Goal: Transaction & Acquisition: Purchase product/service

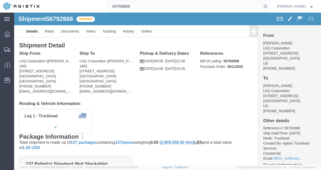
click at [195, 5] on input "56792868" at bounding box center [184, 6] width 153 height 12
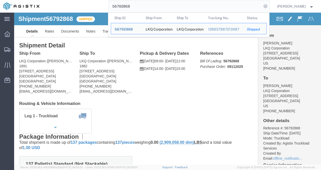
drag, startPoint x: 194, startPoint y: 6, endPoint x: 191, endPoint y: 11, distance: 5.7
click at [191, 11] on input "56792868" at bounding box center [184, 6] width 153 height 12
paste input "56848124"
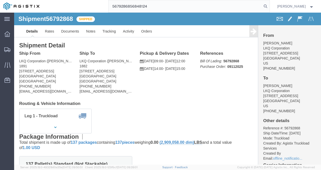
click at [191, 11] on input "5679286856848124" at bounding box center [184, 6] width 153 height 12
click at [190, 10] on input "5679286856848124" at bounding box center [184, 6] width 153 height 12
paste input "search"
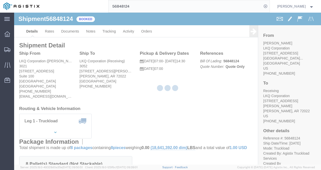
click at [162, 98] on div at bounding box center [167, 89] width 307 height 152
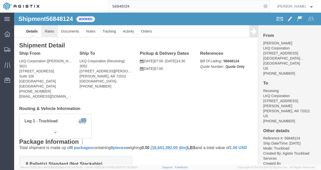
click link "Rates"
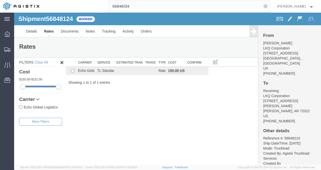
drag, startPoint x: 144, startPoint y: 100, endPoint x: 165, endPoint y: 157, distance: 60.6
click at [147, 106] on div "Shipment 56848124 1 of 1 Booked Details Rates Documents Notes Tracking Activity…" at bounding box center [167, 89] width 307 height 152
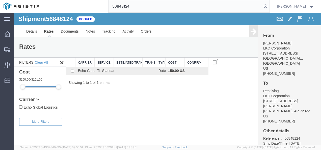
click at [192, 6] on input "56848124" at bounding box center [184, 6] width 153 height 12
click at [192, 7] on input "56848124" at bounding box center [184, 6] width 153 height 12
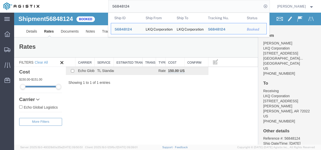
drag, startPoint x: 188, startPoint y: 10, endPoint x: 180, endPoint y: 13, distance: 8.7
click at [187, 11] on input "56848124" at bounding box center [184, 6] width 153 height 12
paste input "56847218"
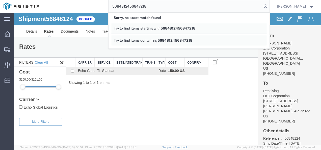
click at [132, 5] on input "5684812456847218" at bounding box center [184, 6] width 153 height 12
paste input "search"
type input "56847218"
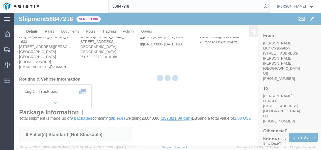
click at [138, 89] on div at bounding box center [167, 79] width 307 height 132
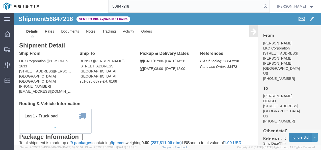
click button "Ignore Bid"
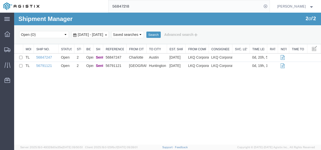
click at [153, 84] on div "Shipment Manager 2 of 2 Search Select status Active (AC, O, P) All Approved Awa…" at bounding box center [167, 79] width 307 height 132
click at [156, 4] on input "56847218" at bounding box center [184, 6] width 153 height 12
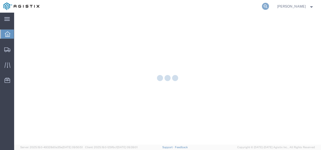
click at [269, 6] on icon at bounding box center [265, 6] width 7 height 7
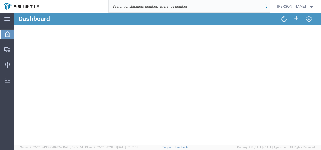
paste input "56847218"
type input "56847218"
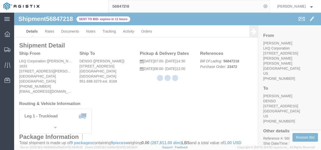
click at [163, 96] on div at bounding box center [167, 79] width 307 height 132
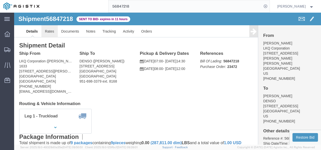
click link "Rates"
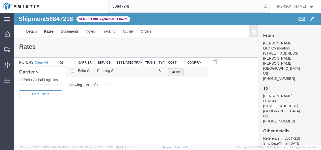
click at [178, 72] on button "No Bid" at bounding box center [175, 72] width 15 height 8
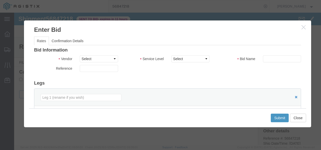
drag, startPoint x: 99, startPoint y: 54, endPoint x: 100, endPoint y: 67, distance: 12.9
click at [99, 56] on div "Bid Information Vendor Select Echo Global Logistics Service Level Select Bid Na…" at bounding box center [167, 130] width 267 height 164
drag, startPoint x: 99, startPoint y: 59, endPoint x: 99, endPoint y: 62, distance: 2.6
click at [99, 61] on select "Select Echo Global Logistics" at bounding box center [99, 58] width 38 height 7
select select "4622"
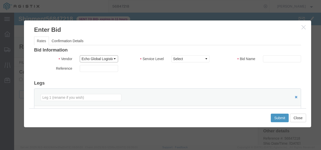
click at [80, 55] on select "Select Echo Global Logistics" at bounding box center [99, 58] width 38 height 7
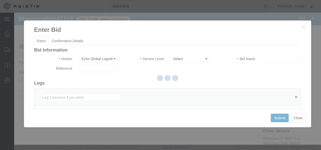
click at [194, 56] on select "Select Guaranteed Next Day LTL Standard 3-5 Day Rail TL Standard 3 - 5 Day" at bounding box center [190, 58] width 38 height 7
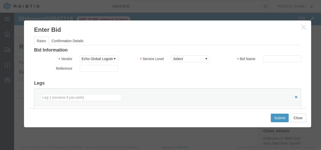
select select "13989"
click at [171, 55] on select "Select Guaranteed Next Day LTL Standard 3-5 Day Rail TL Standard 3 - 5 Day" at bounding box center [190, 58] width 38 height 7
drag, startPoint x: 245, startPoint y: 77, endPoint x: 271, endPoint y: 61, distance: 31.1
click at [245, 77] on div "Bid Information Vendor Select Echo Global Logistics Service Level Select Guaran…" at bounding box center [167, 130] width 267 height 164
click at [283, 52] on h3 "Bid Information" at bounding box center [167, 50] width 267 height 5
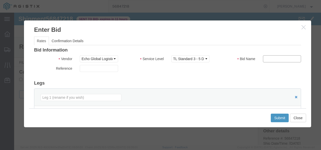
click at [279, 59] on input "text" at bounding box center [282, 58] width 38 height 7
type input "23423"
click at [248, 79] on div "Bid Information Vendor Select Echo Global Logistics Service Level Select Guaran…" at bounding box center [167, 130] width 267 height 164
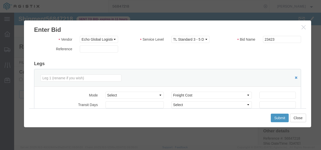
scroll to position [50, 0]
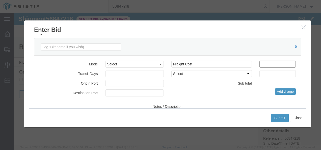
click at [277, 63] on input "number" at bounding box center [277, 64] width 36 height 7
type input "2400"
click at [280, 119] on button "Submit" at bounding box center [280, 117] width 18 height 9
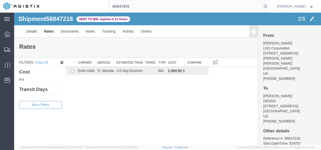
click at [195, 75] on div "Shipment 56847218 1 of 1 Sent to Bid - expires in 11 hours Details Rates Docume…" at bounding box center [167, 79] width 307 height 132
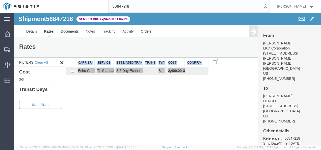
click at [164, 12] on input "56847218" at bounding box center [184, 6] width 153 height 12
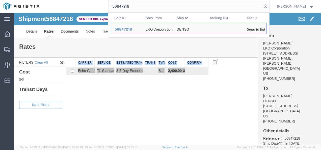
click at [164, 12] on input "56847218" at bounding box center [184, 6] width 153 height 12
click at [164, 11] on input "56847218" at bounding box center [184, 6] width 153 height 12
paste input "56849163"
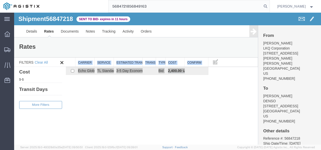
click at [168, 4] on input "5684721856849163" at bounding box center [184, 6] width 153 height 12
paste input "search"
type input "56849163"
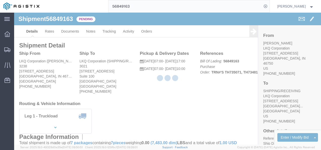
drag, startPoint x: 143, startPoint y: 87, endPoint x: 219, endPoint y: 103, distance: 77.6
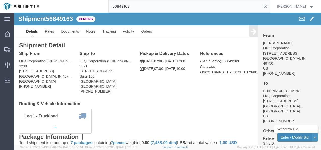
click button "Enter / Modify Bid"
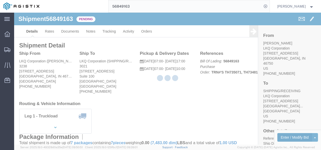
select select "4622"
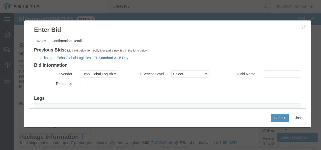
click link "ks_ga - Echo Global Logistics - TL Standard 3 - 5 Day"
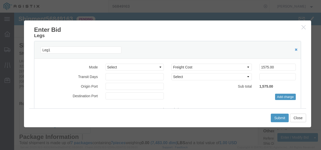
scroll to position [50, 0]
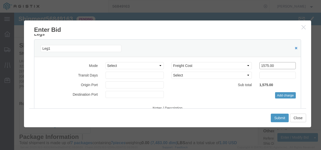
drag, startPoint x: 264, startPoint y: 50, endPoint x: 142, endPoint y: 48, distance: 122.6
click div "Mode Select Air Less than Truckload Multi-Leg Ocean Freight Rail Small Parcel T…"
type input "1100"
click button "Submit"
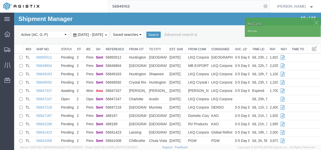
click at [159, 4] on input "56849163" at bounding box center [184, 6] width 153 height 12
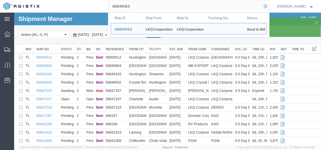
click at [159, 4] on input "56849163" at bounding box center [184, 6] width 153 height 12
paste input "50512"
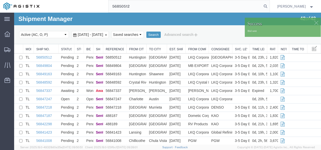
type input "56850512"
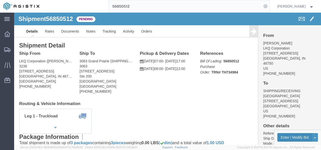
click button "Enter / Modify Bid"
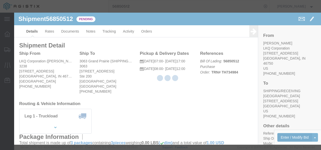
select select "4622"
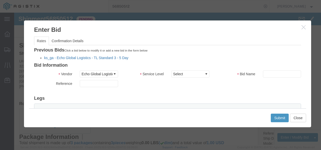
click link "ks_ga - Echo Global Logistics - TL Standard 3 - 5 Day"
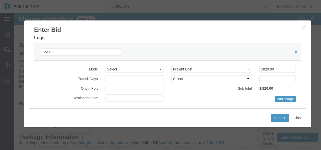
scroll to position [50, 0]
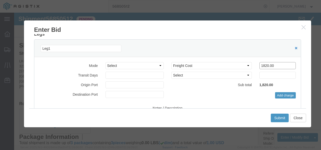
drag, startPoint x: 260, startPoint y: 53, endPoint x: 165, endPoint y: 42, distance: 95.9
click div "Leg1 Mode Select Air Less than Truckload Multi-Leg Ocean Freight Rail Small Par…"
type input "1100"
click button "Submit"
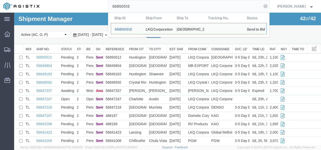
click at [161, 6] on input "56850512" at bounding box center [184, 6] width 153 height 12
drag, startPoint x: 160, startPoint y: 6, endPoint x: 157, endPoint y: 6, distance: 3.3
click at [160, 5] on input "56850512" at bounding box center [184, 6] width 153 height 12
click at [157, 6] on input "56850512" at bounding box center [184, 6] width 153 height 12
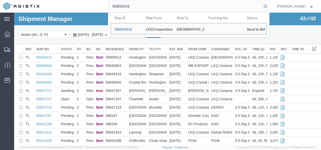
click at [157, 6] on input "56850512" at bounding box center [184, 6] width 153 height 12
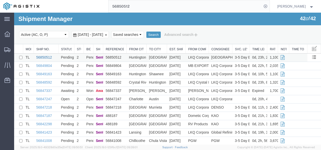
click at [43, 57] on link "56850512" at bounding box center [44, 57] width 16 height 4
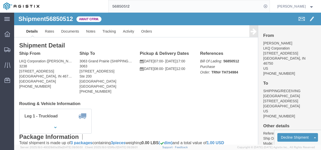
click div "Leg 1 - Truckload Vehicle 1: Standard Dry Van (53 Feet) Number of trucks: 1"
drag, startPoint x: 191, startPoint y: 96, endPoint x: 183, endPoint y: 96, distance: 8.3
click div "Leg 1 - Truckload Vehicle 1: Standard Dry Van (53 Feet) Number of trucks: 1"
click span "56850512"
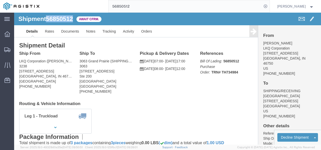
copy span "56850512"
drag, startPoint x: 188, startPoint y: 95, endPoint x: 175, endPoint y: 113, distance: 22.1
click div "Shipment Detail Ship From LKQ Corporation (DEE SNEAD) 3238 1870 Riverfork Drive…"
drag, startPoint x: 141, startPoint y: 84, endPoint x: 137, endPoint y: 85, distance: 4.5
click div "Ship From LKQ Corporation (DEE SNEAD) 3238 1870 Riverfork Drive W Huntington, I…"
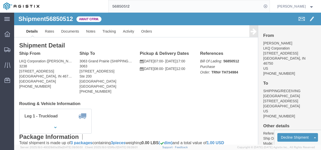
drag, startPoint x: 141, startPoint y: 83, endPoint x: 148, endPoint y: 114, distance: 31.4
click div "Shipment Detail Ship From LKQ Corporation (DEE SNEAD) 3238 1870 Riverfork Drive…"
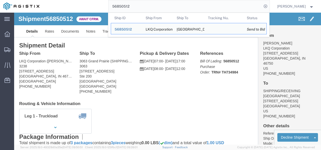
click at [140, 11] on input "56850512" at bounding box center [184, 6] width 153 height 12
click at [140, 10] on input "56850512" at bounding box center [184, 6] width 153 height 12
drag, startPoint x: 140, startPoint y: 10, endPoint x: 133, endPoint y: 11, distance: 7.1
click at [137, 11] on input "56850512" at bounding box center [184, 6] width 153 height 12
paste input "49163"
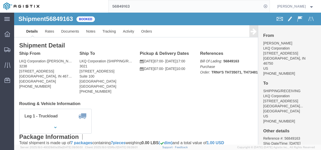
click address "LKQ Corporation (SHIPPING/RECEIVING) 3021 24550 West 43rd Street Suite 100 Shaw…"
drag, startPoint x: 139, startPoint y: 80, endPoint x: 142, endPoint y: 98, distance: 18.5
click div "Ship From LKQ Corporation (DEE SNEAD) 3238 1870 Riverfork Drive W Huntington, I…"
click div "Leg 1 - Truckload Vehicle 1: Standard Dry Van (53 Feet) Number of trucks: 1"
click at [142, 6] on input "56849163" at bounding box center [184, 6] width 153 height 12
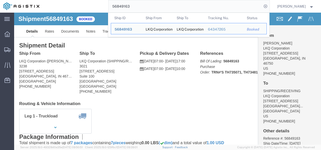
click at [142, 6] on input "56849163" at bounding box center [184, 6] width 153 height 12
paste input "51514"
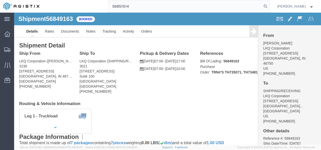
type input "56851514"
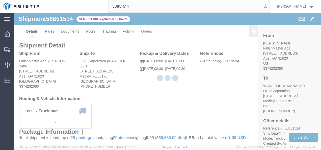
click h4 "Routing & Vehicle Information"
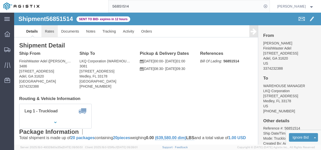
click link "Rates"
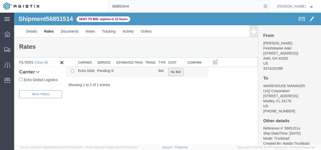
click at [175, 73] on button "No Bid" at bounding box center [175, 72] width 15 height 8
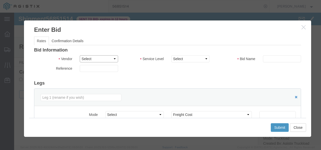
click at [87, 57] on select "Select Echo Global Logistics" at bounding box center [99, 58] width 38 height 7
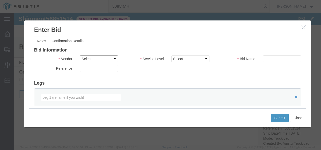
click at [80, 55] on select "Select Echo Global Logistics" at bounding box center [99, 58] width 38 height 7
drag, startPoint x: 93, startPoint y: 56, endPoint x: 93, endPoint y: 60, distance: 3.5
click at [93, 58] on select "Select Echo Global Logistics" at bounding box center [99, 58] width 38 height 7
select select "4622"
click at [80, 55] on select "Select Echo Global Logistics" at bounding box center [99, 58] width 38 height 7
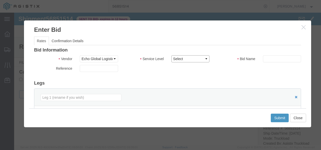
click at [184, 60] on select "Select Guaranteed Next Day LTL Standard 3-5 Day Rail TL Standard 3 - 5 Day" at bounding box center [190, 58] width 38 height 7
select select "13989"
click at [171, 55] on select "Select Guaranteed Next Day LTL Standard 3-5 Day Rail TL Standard 3 - 5 Day" at bounding box center [190, 58] width 38 height 7
drag, startPoint x: 248, startPoint y: 77, endPoint x: 251, endPoint y: 76, distance: 2.7
click at [249, 77] on div "Bid Information Vendor Select Echo Global Logistics Service Level Select Guaran…" at bounding box center [167, 130] width 267 height 164
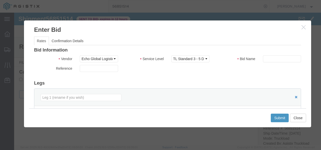
scroll to position [50, 0]
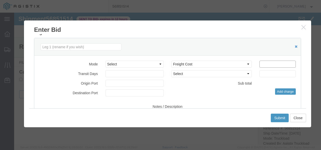
click at [267, 65] on input "number" at bounding box center [277, 64] width 36 height 7
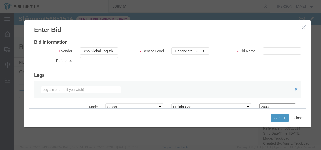
scroll to position [0, 0]
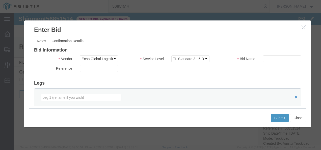
type input "2000"
click at [266, 58] on input "text" at bounding box center [282, 58] width 38 height 7
type input "gafl"
click at [278, 117] on button "Submit" at bounding box center [280, 117] width 18 height 9
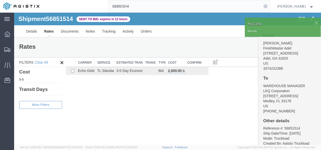
click at [144, 113] on div "Shipment 56851514 1 of 1 Sent to Bid - expires in 12 hours Details Rates Docume…" at bounding box center [167, 79] width 307 height 132
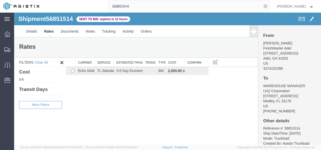
click at [186, 128] on div "Shipment 56851514 1 of 1 Sent to Bid - expires in 12 hours Details Rates Docume…" at bounding box center [167, 79] width 307 height 132
click at [177, 118] on div "Shipment 56851514 1 of 1 Sent to Bid - expires in 12 hours Details Rates Docume…" at bounding box center [167, 79] width 307 height 132
click at [147, 0] on input "56851514" at bounding box center [184, 6] width 153 height 12
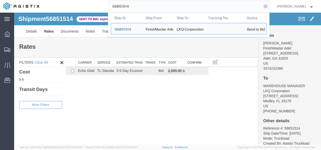
click at [147, 0] on input "56851514" at bounding box center [184, 6] width 153 height 12
paste input "17"
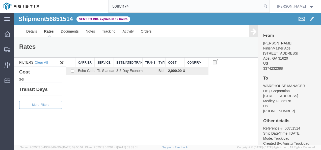
type input "56851174"
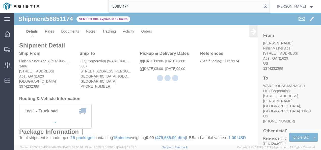
drag, startPoint x: 126, startPoint y: 93, endPoint x: 52, endPoint y: 43, distance: 89.3
click div "Ship To LKQ Corporation (WAREHOUSE MANAGER) 3007 9862 Currie Davis Dr Tampa, FL…"
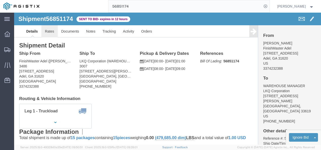
click link "Rates"
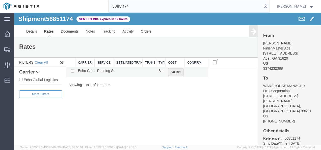
drag, startPoint x: 178, startPoint y: 72, endPoint x: 172, endPoint y: 73, distance: 5.2
click at [177, 72] on button "No Bid" at bounding box center [175, 72] width 15 height 8
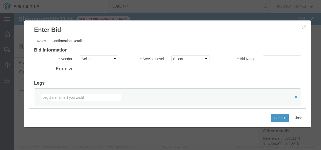
click at [105, 53] on div "Bid Information Vendor Select Echo Global Logistics Service Level Select Bid Na…" at bounding box center [167, 130] width 267 height 164
drag, startPoint x: 103, startPoint y: 57, endPoint x: 104, endPoint y: 63, distance: 5.6
click at [103, 58] on select "Select Echo Global Logistics" at bounding box center [99, 58] width 38 height 7
select select "4622"
click at [80, 55] on select "Select Echo Global Logistics" at bounding box center [99, 58] width 38 height 7
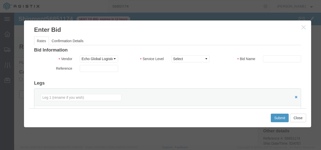
select select "13989"
click at [171, 55] on select "Select Guaranteed Next Day LTL Standard 3-5 Day Rail TL Standard 3 - 5 Day" at bounding box center [190, 58] width 38 height 7
click at [247, 80] on div "Bid Information Vendor Select Echo Global Logistics Service Level Select Guaran…" at bounding box center [167, 130] width 267 height 164
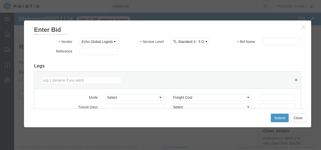
scroll to position [25, 0]
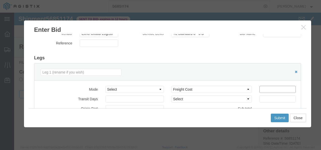
click at [273, 87] on input "number" at bounding box center [277, 89] width 36 height 7
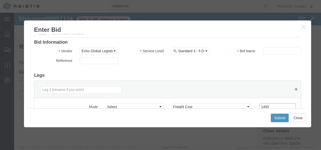
scroll to position [0, 0]
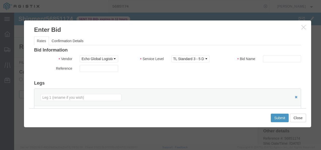
type input "1450"
click at [267, 54] on div "Bid Information Vendor Select Echo Global Logistics Service Level Select Guaran…" at bounding box center [167, 130] width 267 height 164
click at [269, 61] on input "text" at bounding box center [282, 58] width 38 height 7
type input "gatal"
drag, startPoint x: 262, startPoint y: 80, endPoint x: 286, endPoint y: 116, distance: 43.4
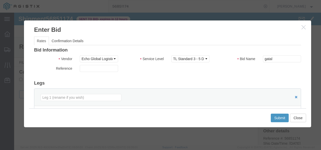
click at [262, 80] on div "Bid Information Vendor Select Echo Global Logistics Service Level Select Guaran…" at bounding box center [167, 130] width 267 height 164
click at [281, 119] on button "Submit" at bounding box center [280, 117] width 18 height 9
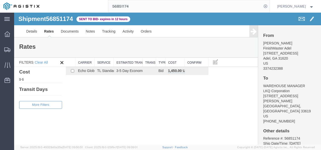
drag, startPoint x: 174, startPoint y: 108, endPoint x: 167, endPoint y: 81, distance: 28.2
click at [174, 107] on div "Shipment 56851174 1 of 1 Sent to Bid - expires in 12 hours Details Rates Docume…" at bounding box center [167, 79] width 307 height 132
click at [139, 1] on input "56851174" at bounding box center [184, 6] width 153 height 12
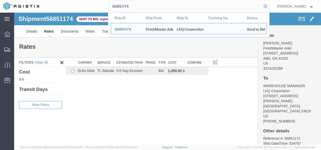
click at [139, 1] on input "56851174" at bounding box center [184, 6] width 153 height 12
drag, startPoint x: 139, startPoint y: 1, endPoint x: 127, endPoint y: 7, distance: 13.7
click at [127, 7] on input "56851174" at bounding box center [184, 6] width 153 height 12
paste input "0920"
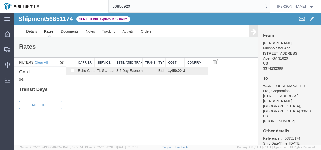
type input "56850920"
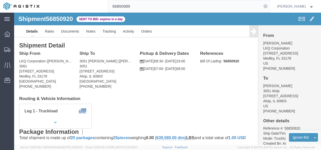
click div "Ship To 3051 Alsip (Chris P.) 3051 5100 W 123rd St Suite B Alsip, IL 60803 Unit…"
click div "Shipment Detail Ship From LKQ Corporation (Jose Ellis) 3081 11701 NW 101 RD Sui…"
click div "Leg 1 - Truckload Vehicle 1: Standard Dry Van (53 Feet) Number of trucks: 1"
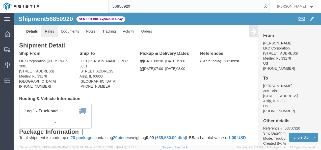
click link "Rates"
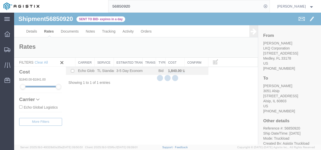
click at [184, 90] on div "Shipment 56850920 1 of 1 Sent to Bid - expires in a day Details Rates Documents…" at bounding box center [167, 79] width 307 height 132
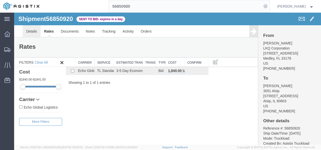
click at [31, 32] on link "Details" at bounding box center [32, 31] width 18 height 12
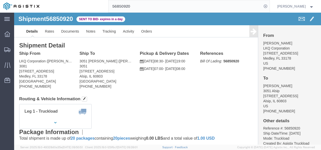
click div "Ship From LKQ Corporation (Jose Ellis) 3081 11701 NW 101 RD Suite 1 Medley, FL …"
click div "Shipment Detail Ship From LKQ Corporation (Jose Ellis) 3081 11701 NW 101 RD Sui…"
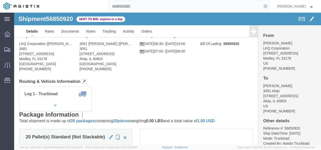
scroll to position [25, 0]
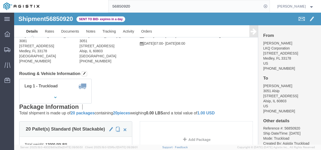
click div "Leg 1 - Truckload Vehicle 1: Standard Dry Van (53 Feet) Number of trucks: 1"
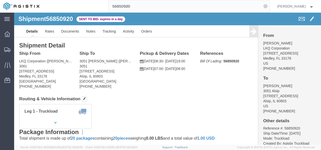
click h4 "Routing & Vehicle Information"
click span "56850920"
copy span "56850920"
click div "Shipment Detail Ship From LKQ Corporation (Jose Ellis) 3081 11701 NW 101 RD Sui…"
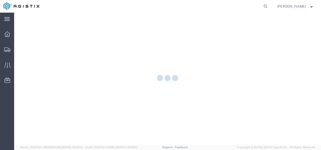
click at [18, 49] on div at bounding box center [167, 79] width 307 height 132
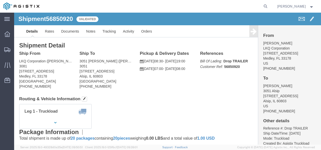
click div "Shipment Detail Ship From LKQ Corporation (Jose Ellis) 3081 11701 NW 101 RD Sui…"
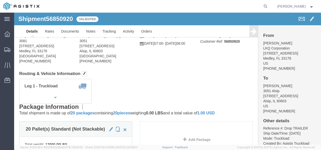
click div "Leg 1 - Truckload Vehicle 1: Standard Dry Van (53 Feet) Number of trucks: 1"
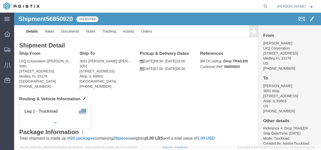
drag, startPoint x: 126, startPoint y: 84, endPoint x: 137, endPoint y: 115, distance: 32.9
click h4 "Routing & Vehicle Information"
click div "Leg 1 - Truckload Vehicle 1: Standard Dry Van (53 Feet) Number of trucks: 1"
click link "Rates"
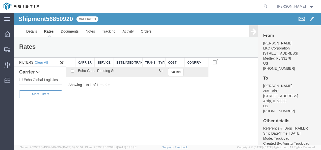
click at [147, 97] on div "Shipment 56850920 1 of 1 Validated Details Rates Documents Notes Tracking Activ…" at bounding box center [167, 79] width 307 height 132
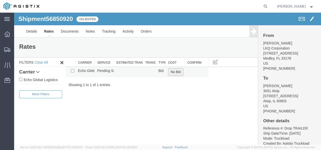
click at [180, 69] on button "No Bid" at bounding box center [175, 72] width 15 height 8
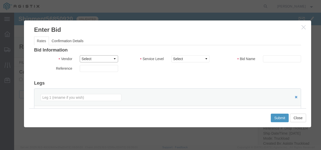
click at [91, 57] on select "Select Echo Global Logistics" at bounding box center [99, 58] width 38 height 7
select select "4622"
click at [80, 55] on select "Select Echo Global Logistics" at bounding box center [99, 58] width 38 height 7
click at [181, 55] on select "Select Guaranteed Next Day LTL Standard 3-5 Day Rail TL Standard 3 - 5 Day" at bounding box center [190, 58] width 38 height 7
select select "13989"
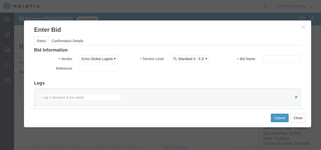
click at [171, 55] on select "Select Guaranteed Next Day LTL Standard 3-5 Day Rail TL Standard 3 - 5 Day" at bounding box center [190, 58] width 38 height 7
drag, startPoint x: 245, startPoint y: 75, endPoint x: 255, endPoint y: 75, distance: 10.6
click at [247, 75] on div "Bid Information Vendor Select Echo Global Logistics Service Level Select Guaran…" at bounding box center [167, 130] width 267 height 164
click at [299, 117] on button "Close" at bounding box center [298, 117] width 16 height 9
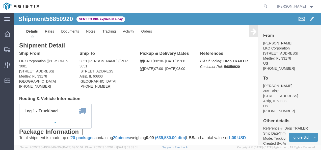
drag, startPoint x: 121, startPoint y: 86, endPoint x: 33, endPoint y: 9, distance: 116.5
click h4 "Routing & Vehicle Information"
click link "Rates"
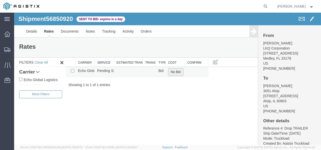
click at [172, 71] on button "No Bid" at bounding box center [175, 72] width 15 height 8
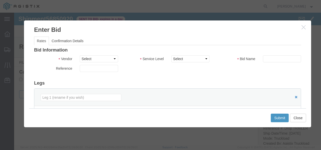
drag, startPoint x: 93, startPoint y: 63, endPoint x: 96, endPoint y: 70, distance: 7.4
click at [93, 63] on div "Vendor Select Echo Global Logistics" at bounding box center [76, 60] width 92 height 10
drag, startPoint x: 96, startPoint y: 56, endPoint x: 97, endPoint y: 63, distance: 6.6
click at [96, 56] on select "Select Echo Global Logistics" at bounding box center [99, 58] width 38 height 7
select select "4622"
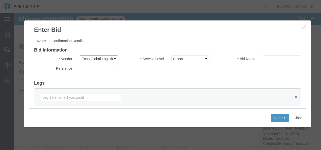
click at [80, 55] on select "Select Echo Global Logistics" at bounding box center [99, 58] width 38 height 7
drag, startPoint x: 187, startPoint y: 58, endPoint x: 187, endPoint y: 61, distance: 3.0
click at [187, 58] on select "Select Guaranteed Next Day LTL Standard 3-5 Day Rail TL Standard 3 - 5 Day" at bounding box center [190, 58] width 38 height 7
select select "13989"
click at [171, 55] on select "Select Guaranteed Next Day LTL Standard 3-5 Day Rail TL Standard 3 - 5 Day" at bounding box center [190, 58] width 38 height 7
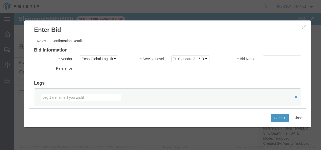
click at [204, 79] on div "Bid Information Vendor Select Echo Global Logistics Service Level Select Guaran…" at bounding box center [167, 130] width 267 height 164
click at [283, 55] on input "text" at bounding box center [282, 58] width 38 height 7
click at [282, 55] on input "text" at bounding box center [282, 58] width 38 height 7
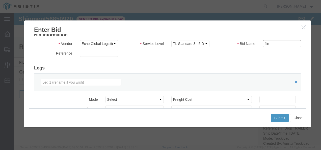
scroll to position [25, 0]
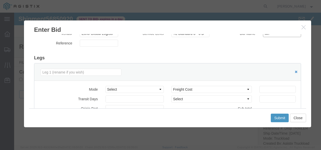
type input "flin"
click at [269, 91] on input "number" at bounding box center [277, 89] width 36 height 7
type input "2250"
click at [279, 116] on button "Submit" at bounding box center [280, 117] width 18 height 9
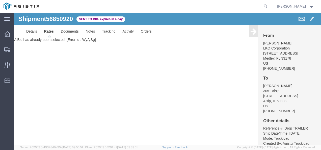
drag, startPoint x: 192, startPoint y: 93, endPoint x: 142, endPoint y: 79, distance: 52.1
click at [192, 93] on div "Shipment 56850920 1 of 1 Sent to Bid - expires in a day Details Rates Documents…" at bounding box center [167, 79] width 307 height 132
drag, startPoint x: 116, startPoint y: 63, endPoint x: 136, endPoint y: 106, distance: 47.5
click at [117, 64] on div "Shipment 56850920 1 of 1 Sent to Bid - expires in a day Details Rates Documents…" at bounding box center [167, 79] width 307 height 132
drag, startPoint x: 172, startPoint y: 100, endPoint x: 204, endPoint y: 159, distance: 67.3
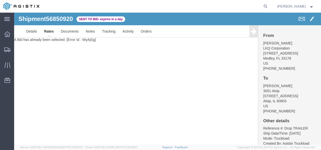
click at [172, 100] on div "Shipment 56850920 1 of 1 Sent to Bid - expires in a day Details Rates Documents…" at bounding box center [167, 79] width 307 height 132
click at [141, 68] on div "Shipment 56850920 1 of 1 Sent to Bid - expires in a day Details Rates Documents…" at bounding box center [167, 79] width 307 height 132
drag, startPoint x: 159, startPoint y: 96, endPoint x: 128, endPoint y: 111, distance: 34.4
click at [158, 97] on div "Shipment 56850920 1 of 1 Sent to Bid - expires in a day Details Rates Documents…" at bounding box center [167, 79] width 307 height 132
click at [89, 105] on div "Shipment 56850920 1 of 1 Sent to Bid - expires in a day Details Rates Documents…" at bounding box center [167, 79] width 307 height 132
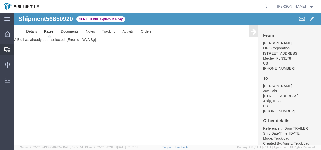
click at [17, 48] on span "Shipments" at bounding box center [16, 49] width 4 height 10
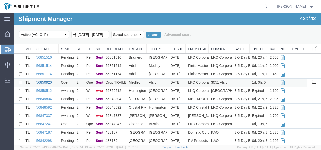
click at [42, 83] on link "56850920" at bounding box center [44, 82] width 16 height 4
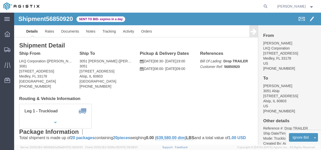
click div "Leg 1 - Truckload Vehicle 1: Standard Dry Van (53 Feet) Number of trucks: 1"
click link "Rates"
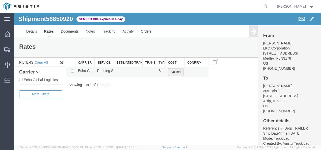
click at [176, 69] on button "No Bid" at bounding box center [175, 72] width 15 height 8
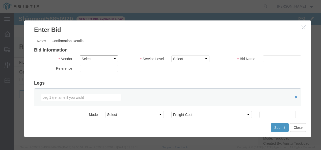
drag, startPoint x: 107, startPoint y: 59, endPoint x: 107, endPoint y: 62, distance: 2.8
click at [107, 59] on select "Select Echo Global Logistics" at bounding box center [99, 58] width 38 height 7
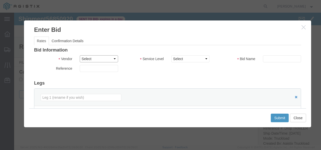
select select "4622"
click at [80, 55] on select "Select Echo Global Logistics" at bounding box center [99, 58] width 38 height 7
drag, startPoint x: 190, startPoint y: 56, endPoint x: 191, endPoint y: 63, distance: 6.6
click at [190, 56] on select "Select Guaranteed Next Day LTL Standard 3-5 Day Rail TL Standard 3 - 5 Day" at bounding box center [190, 58] width 38 height 7
select select "13989"
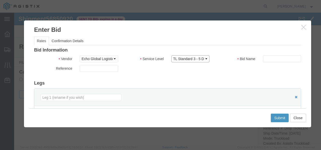
click at [171, 55] on select "Select Guaranteed Next Day LTL Standard 3-5 Day Rail TL Standard 3 - 5 Day" at bounding box center [190, 58] width 38 height 7
drag, startPoint x: 233, startPoint y: 72, endPoint x: 260, endPoint y: 64, distance: 27.9
click at [237, 72] on div "Reference" at bounding box center [167, 70] width 274 height 10
click at [269, 55] on input "text" at bounding box center [282, 58] width 38 height 7
type input "435324"
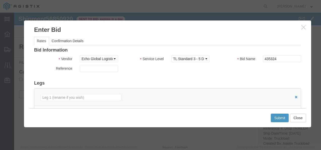
click at [267, 71] on div "Reference" at bounding box center [167, 70] width 274 height 10
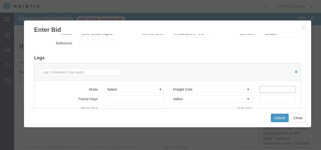
click at [267, 86] on input "number" at bounding box center [277, 89] width 36 height 7
type input "2250"
click at [280, 118] on button "Submit" at bounding box center [280, 117] width 18 height 9
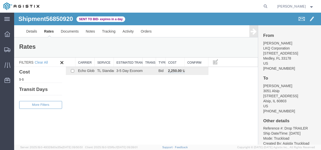
click at [190, 109] on div "Shipment 56850920 1 of 1 Sent to Bid - expires in a day Details Rates Documents…" at bounding box center [167, 79] width 307 height 132
click at [137, 5] on agx-global-search at bounding box center [188, 6] width 161 height 13
click at [269, 5] on icon at bounding box center [265, 6] width 7 height 7
paste input "56842298"
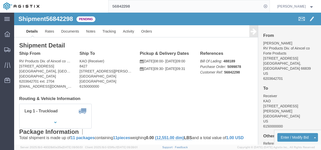
click div "Shipment Detail Ship From RV Products Div. of Airxcel co Forte Products (Jonath…"
click h4 "Routing & Vehicle Information"
click link "Rates"
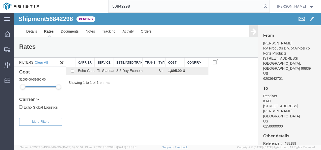
click at [155, 95] on div "Shipment 56842298 1 of 1 Pending Details Rates Documents Notes Tracking Activit…" at bounding box center [167, 79] width 307 height 132
click at [189, 96] on div "Shipment 56842298 1 of 1 Pending Details Rates Documents Notes Tracking Activit…" at bounding box center [167, 79] width 307 height 132
drag, startPoint x: 177, startPoint y: 93, endPoint x: 171, endPoint y: 103, distance: 12.4
click at [176, 95] on div "Shipment 56842298 1 of 1 Pending Details Rates Documents Notes Tracking Activit…" at bounding box center [167, 79] width 307 height 132
click at [137, 6] on input "56842298" at bounding box center [184, 6] width 153 height 12
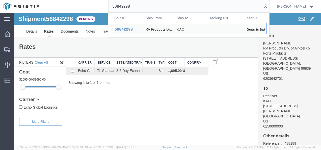
click at [138, 6] on input "56842298" at bounding box center [184, 6] width 153 height 12
paste input "1423"
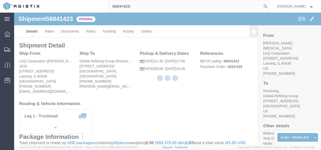
click h4 "Routing & Vehicle Information"
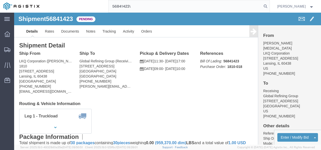
click h4 "Routing & Vehicle Information"
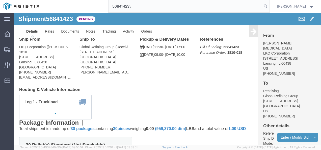
scroll to position [25, 0]
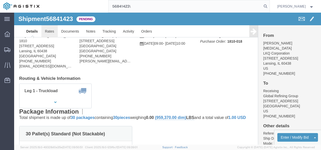
click link "Rates"
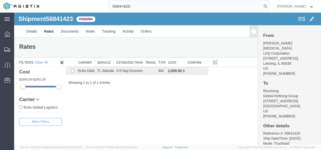
click at [178, 110] on div "Shipment 56841423 1 of 1 Pending Details Rates Documents Notes Tracking Activit…" at bounding box center [167, 79] width 307 height 132
click at [36, 33] on link "Details" at bounding box center [32, 31] width 18 height 12
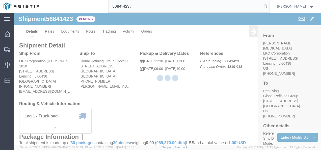
click at [203, 87] on div at bounding box center [167, 79] width 307 height 132
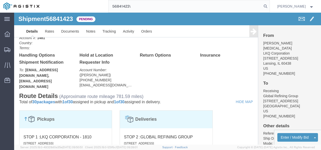
scroll to position [252, 0]
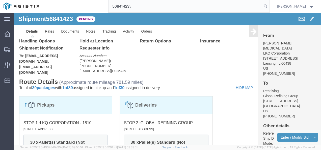
drag, startPoint x: 187, startPoint y: 48, endPoint x: 110, endPoint y: 1, distance: 89.3
click div "Billing Cost Center: 1481 Freight Out Cost Center Number: 1481-6300-66000-0000 …"
click at [142, 7] on input "56841423\" at bounding box center [184, 6] width 153 height 12
drag, startPoint x: 142, startPoint y: 7, endPoint x: 104, endPoint y: 7, distance: 38.3
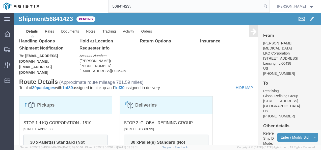
paste input "7187"
type input "56847187"
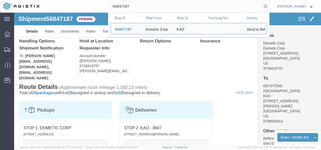
click div "Billing Cost Center: 8607 Freight out to KAO Manufacturers Cost Center Number: …"
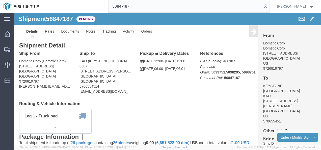
click div "Leg 1 - Truckload Vehicle 1: Standard Dry Van (53 Feet) Number of trucks: 1"
click h4 "Routing & Vehicle Information"
drag, startPoint x: 134, startPoint y: 89, endPoint x: 136, endPoint y: 95, distance: 6.9
click div "Shipment Detail Ship From Dometic Corp (Dometic Corp) 2710 N Forum Dr, Grand Pr…"
drag, startPoint x: 136, startPoint y: 95, endPoint x: 119, endPoint y: 100, distance: 17.9
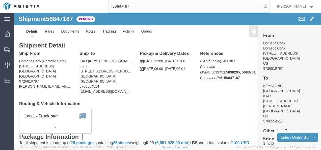
click div "Leg 1 - Truckload Vehicle 1: Standard Dry Van (53 Feet) Number of trucks: 1"
drag, startPoint x: 160, startPoint y: 86, endPoint x: 168, endPoint y: 91, distance: 10.4
click div "Ship From Dometic Corp (Dometic Corp) 2710 N Forum Dr, Grand Prairie, TX 75052 …"
drag, startPoint x: 39, startPoint y: 18, endPoint x: 43, endPoint y: 24, distance: 7.0
click link "Rates"
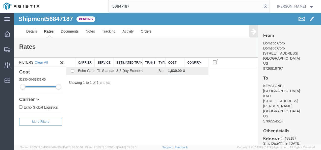
drag, startPoint x: 167, startPoint y: 93, endPoint x: 184, endPoint y: 102, distance: 19.0
click at [168, 94] on div "Shipment 56847187 1 of 1 Pending Details Rates Documents Notes Tracking Activit…" at bounding box center [167, 79] width 307 height 132
drag, startPoint x: 137, startPoint y: 111, endPoint x: 151, endPoint y: 125, distance: 19.6
click at [140, 114] on div "Shipment 56847187 1 of 1 Pending Details Rates Documents Notes Tracking Activit…" at bounding box center [167, 79] width 307 height 132
drag, startPoint x: 203, startPoint y: 102, endPoint x: 102, endPoint y: 54, distance: 112.5
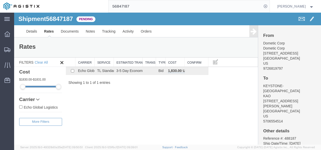
click at [199, 102] on div "Shipment 56847187 1 of 1 Pending Details Rates Documents Notes Tracking Activit…" at bounding box center [167, 79] width 307 height 132
click at [64, 18] on span "56847187" at bounding box center [59, 18] width 27 height 7
copy span "56847187"
click at [198, 96] on div "Shipment 56847187 1 of 1 Pending Details Rates Documents Notes Tracking Activit…" at bounding box center [167, 79] width 307 height 132
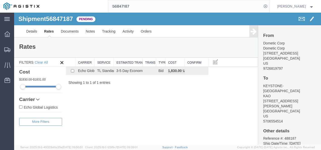
click at [195, 92] on div "Shipment 56847187 1 of 1 Pending Details Rates Documents Notes Tracking Activit…" at bounding box center [167, 79] width 307 height 132
click at [123, 89] on div "Shipment 56847187 1 of 1 Pending Details Rates Documents Notes Tracking Activit…" at bounding box center [167, 79] width 307 height 132
click at [172, 1] on input "56847187" at bounding box center [184, 6] width 153 height 12
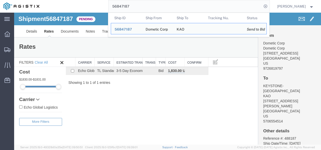
drag, startPoint x: 164, startPoint y: 7, endPoint x: 161, endPoint y: 8, distance: 3.4
click at [161, 8] on input "56847187" at bounding box center [184, 6] width 153 height 12
click at [32, 31] on link "Details" at bounding box center [32, 31] width 18 height 12
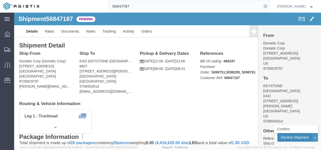
click button "Decline Shipment"
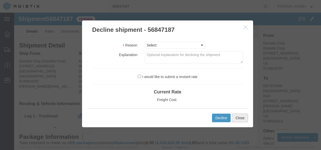
click button "Close"
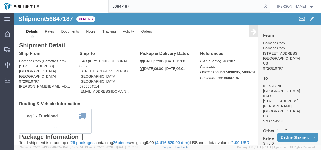
click div "Shipment Detail Ship From Dometic Corp (Dometic Corp) 2710 N Forum Dr, Grand Pr…"
click link "Rates"
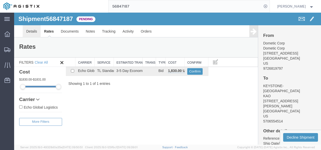
click at [30, 28] on link "Details" at bounding box center [32, 31] width 18 height 12
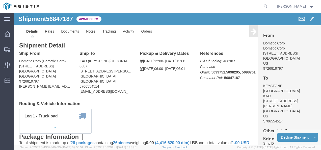
click div "Leg 1 - Truckload Vehicle 1: Standard Dry Van (53 Feet) Number of trucks: 1"
click link "Rates"
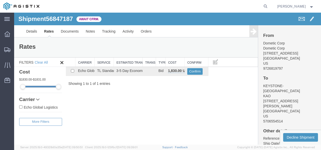
click at [174, 106] on div "Shipment 56847187 1 of 1 Await Cfrm. Details Rates Documents Notes Tracking Act…" at bounding box center [167, 79] width 307 height 132
click at [113, 107] on div "Shipment 56847187 1 of 1 Await Cfrm. Details Rates Documents Notes Tracking Act…" at bounding box center [167, 79] width 307 height 132
click at [150, 116] on div "Shipment 56847187 1 of 1 Await Cfrm. Details Rates Documents Notes Tracking Act…" at bounding box center [167, 79] width 307 height 132
click at [204, 87] on div "Shipment 56847187 1 of 1 Await Cfrm. Details Rates Documents Notes Tracking Act…" at bounding box center [167, 79] width 307 height 132
